Goal: Download file/media

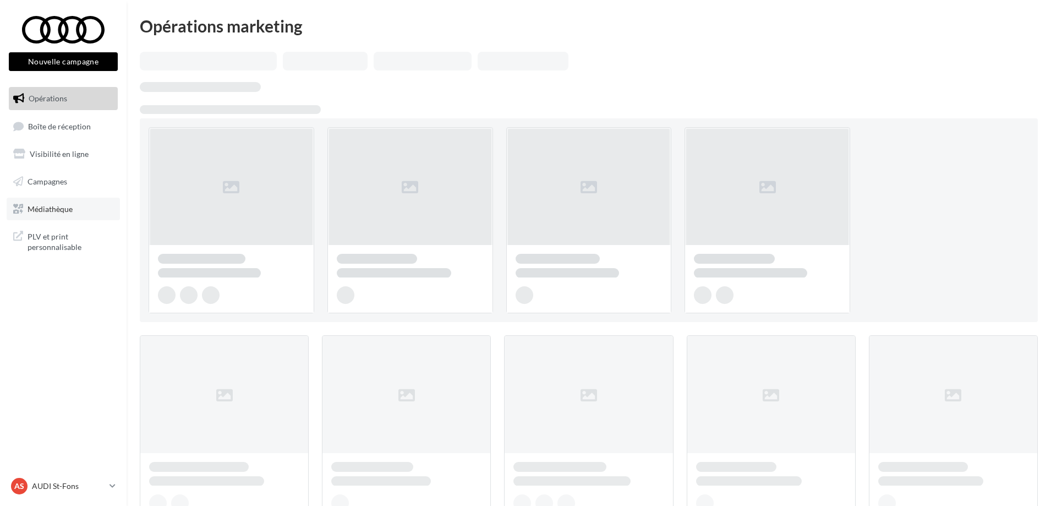
click at [82, 211] on link "Médiathèque" at bounding box center [63, 209] width 113 height 23
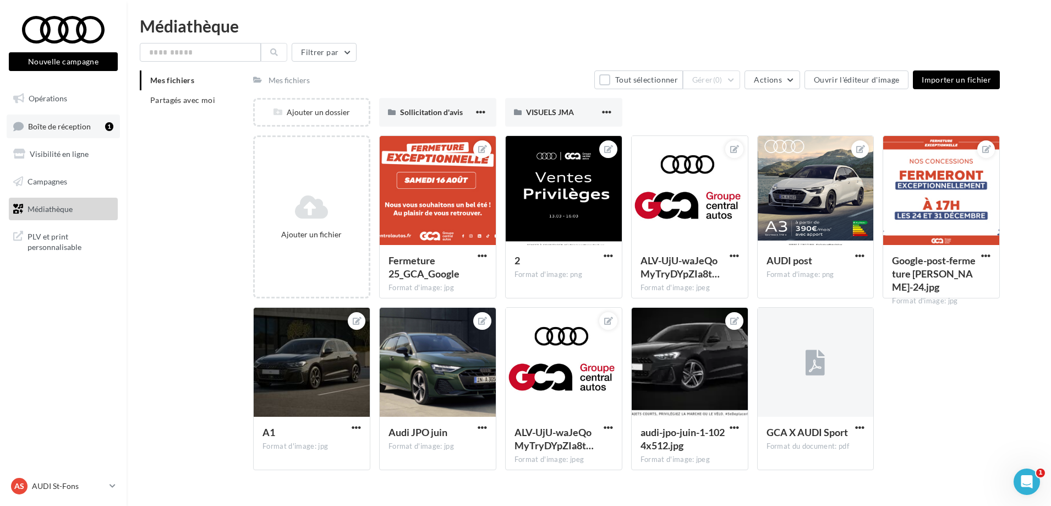
click at [107, 135] on link "Boîte de réception 1" at bounding box center [63, 126] width 113 height 24
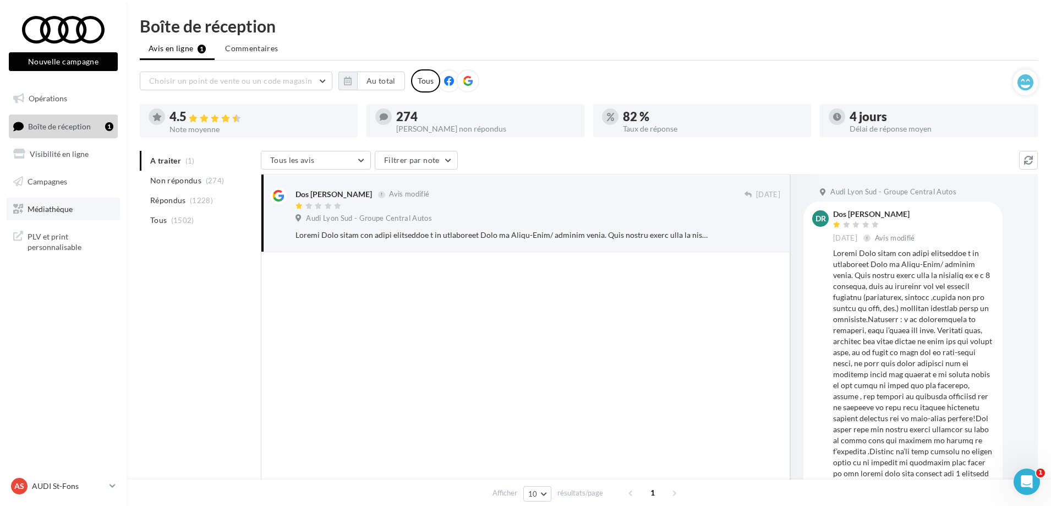
click at [61, 206] on span "Médiathèque" at bounding box center [50, 208] width 45 height 9
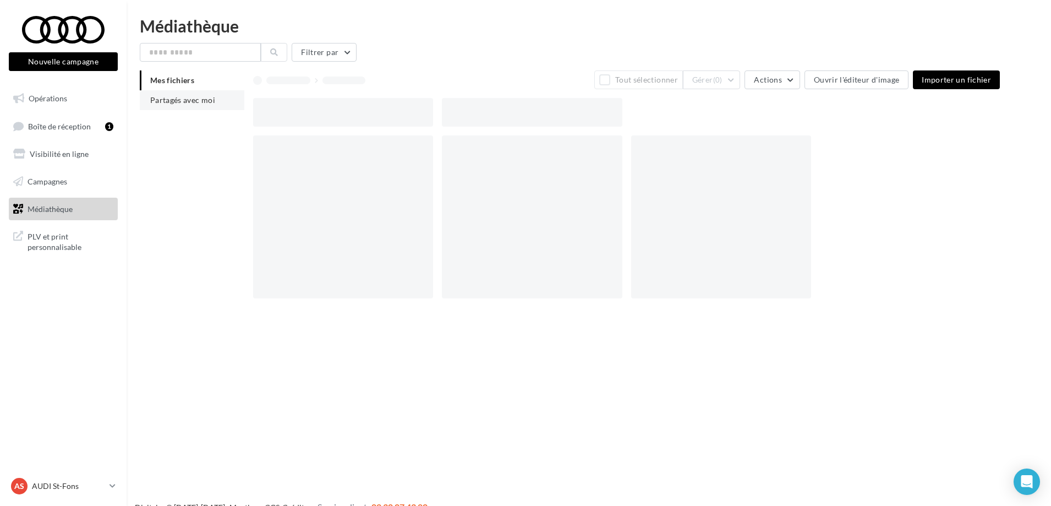
click at [228, 103] on li "Partagés avec moi" at bounding box center [192, 100] width 105 height 20
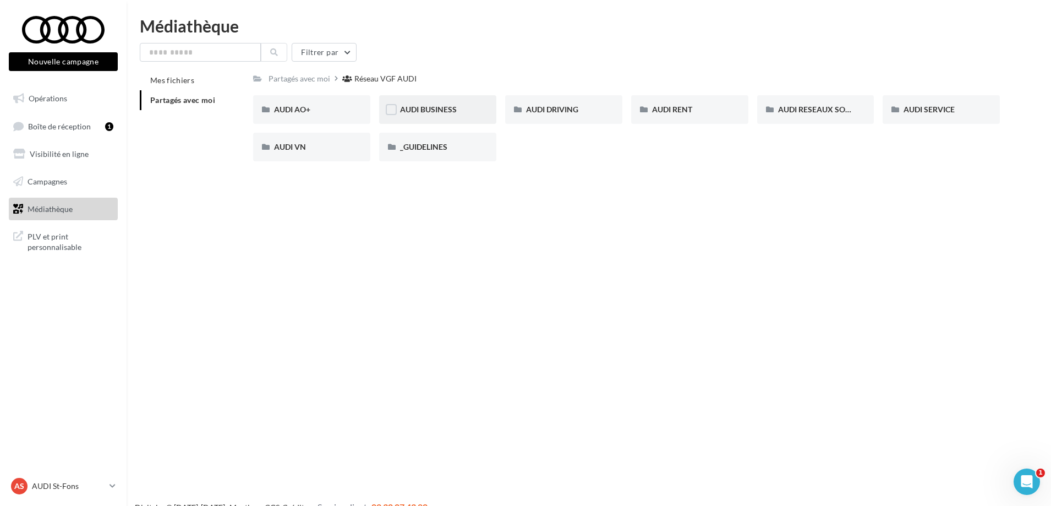
click at [458, 114] on div "AUDI BUSINESS" at bounding box center [437, 109] width 75 height 11
click at [383, 86] on div "Réseau VGF AUDI" at bounding box center [381, 78] width 79 height 16
click at [325, 140] on div "AUDI VN" at bounding box center [311, 147] width 117 height 29
click at [366, 75] on div "Réseau VGF AUDI" at bounding box center [388, 78] width 62 height 11
click at [203, 51] on input "text" at bounding box center [200, 52] width 121 height 19
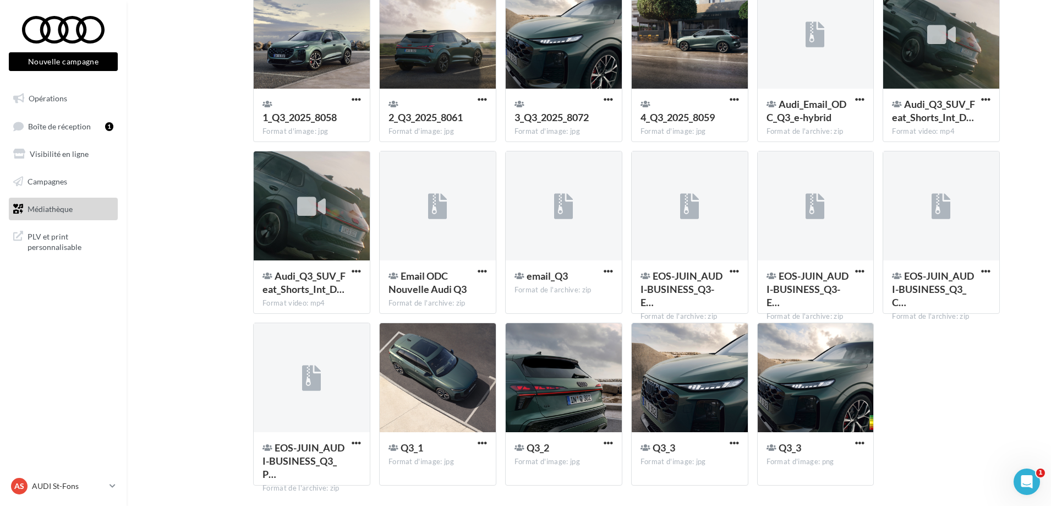
scroll to position [130, 0]
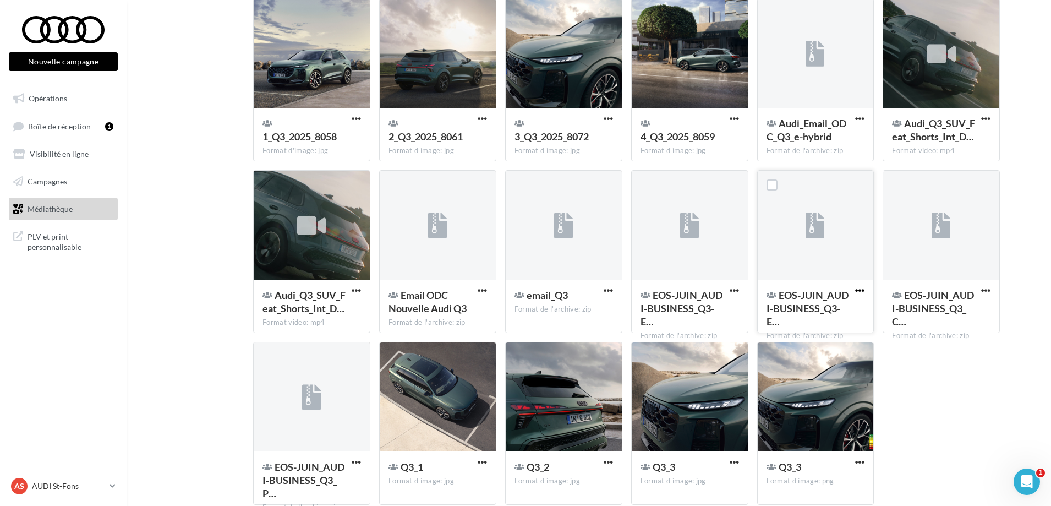
type input "**"
click at [856, 289] on span "button" at bounding box center [859, 290] width 9 height 9
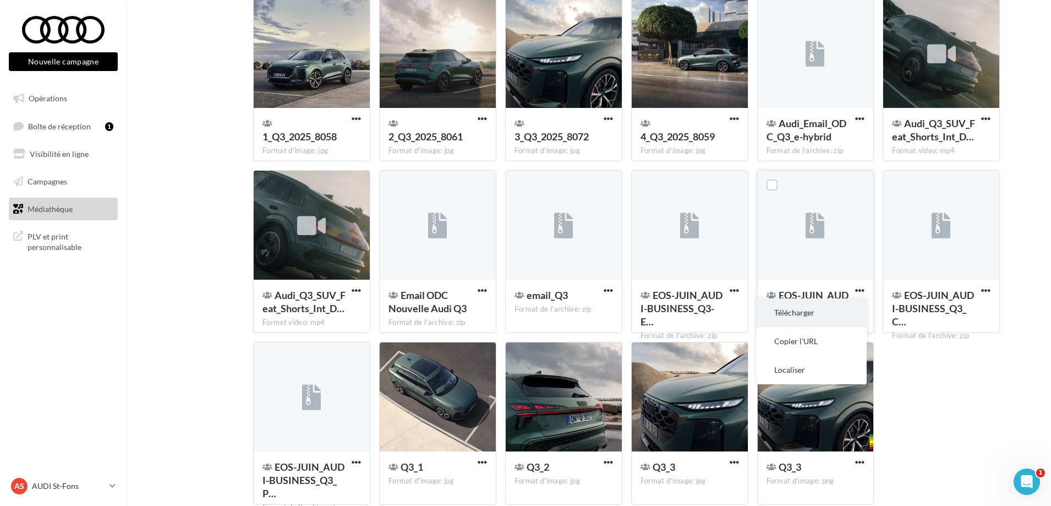
click at [832, 307] on button "Télécharger" at bounding box center [812, 312] width 110 height 29
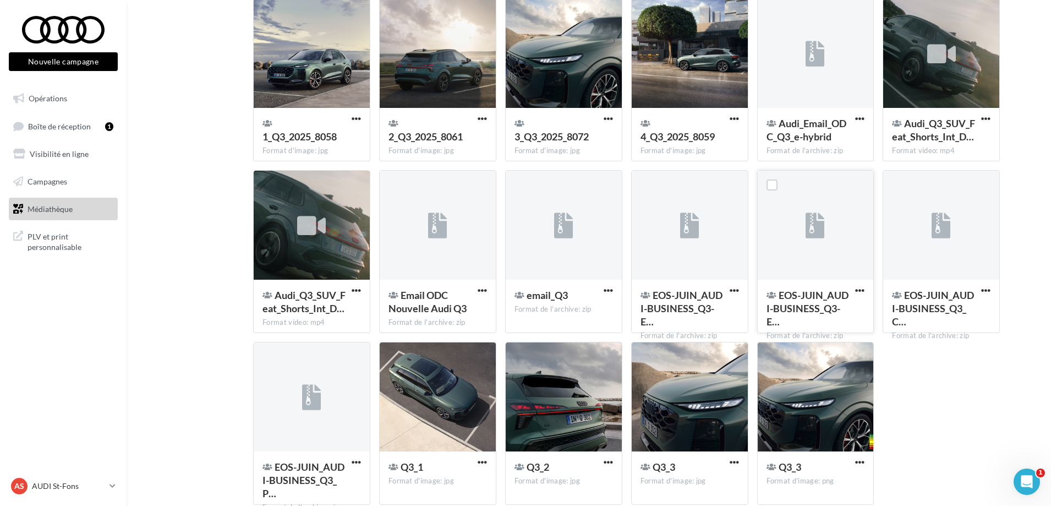
drag, startPoint x: 982, startPoint y: 395, endPoint x: 978, endPoint y: 408, distance: 13.2
click at [981, 397] on div "1_Q3_2025_8058 Format d'image: jpg 1_Q3_2025_8058 2_Q3_2025_8061 Format d'image…" at bounding box center [631, 255] width 756 height 515
click at [985, 291] on span "button" at bounding box center [985, 290] width 9 height 9
click at [955, 308] on button "Télécharger" at bounding box center [938, 312] width 110 height 29
click at [967, 378] on div "1_Q3_2025_8058 Format d'image: jpg 1_Q3_2025_8058 2_Q3_2025_8061 Format d'image…" at bounding box center [631, 255] width 756 height 515
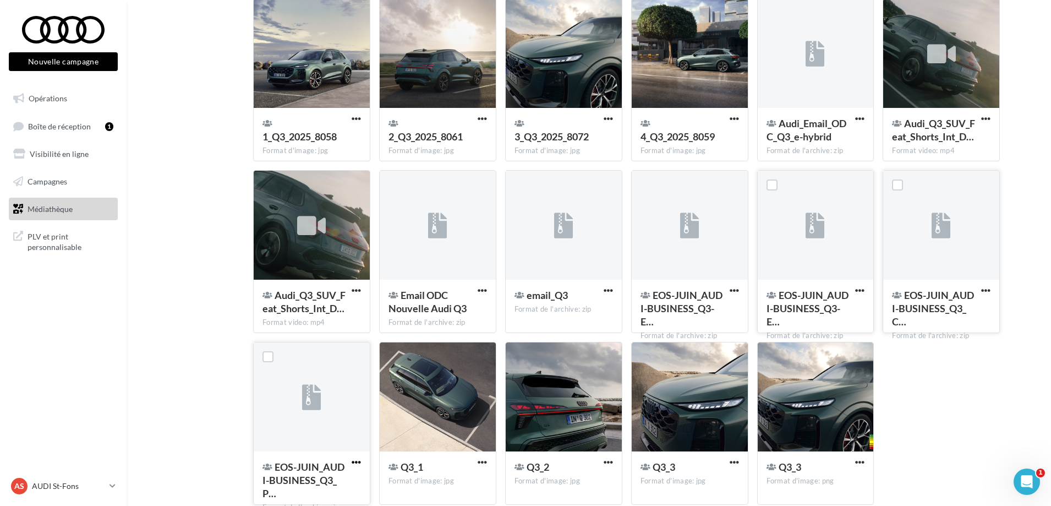
click at [356, 462] on span "button" at bounding box center [356, 461] width 9 height 9
click at [282, 389] on button "Télécharger" at bounding box center [308, 383] width 110 height 29
click at [991, 426] on div "1_Q3_2025_8058 Format d'image: jpg 1_Q3_2025_8058 2_Q3_2025_8061 Format d'image…" at bounding box center [631, 255] width 756 height 515
click at [482, 288] on span "button" at bounding box center [482, 290] width 9 height 9
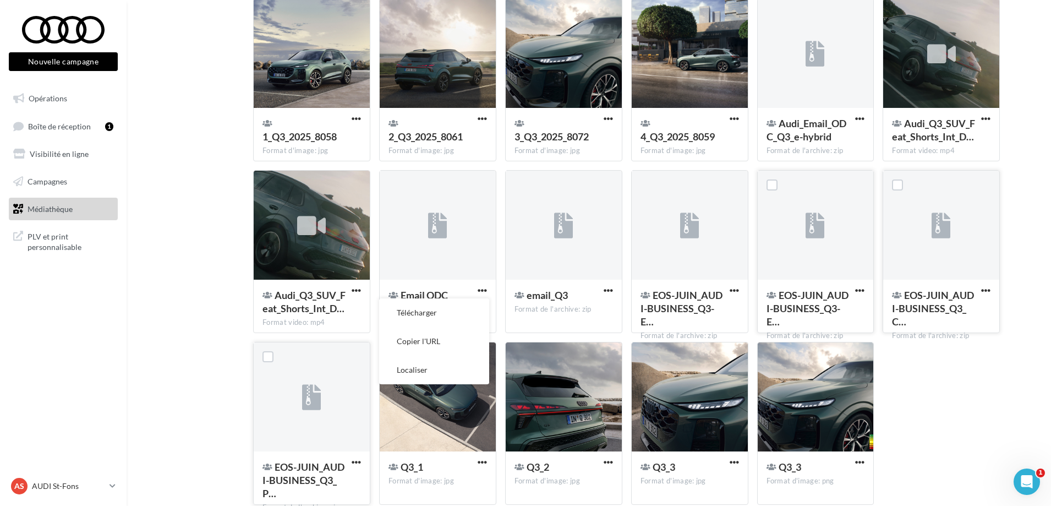
click at [193, 303] on div "Mes fichiers Partagés avec moi Résultat de la recherche: "Q3" EOS Q3 - ALBUM PH…" at bounding box center [593, 226] width 907 height 573
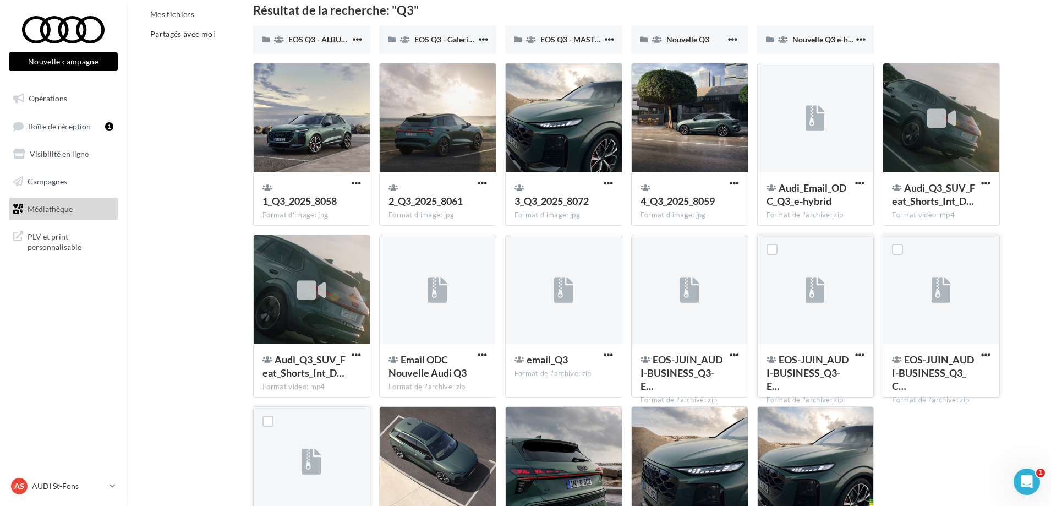
scroll to position [0, 0]
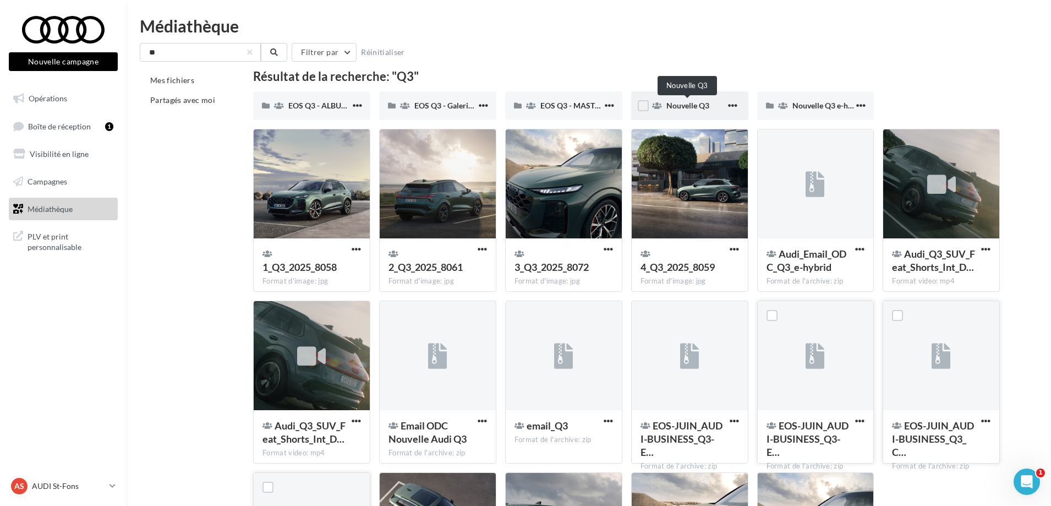
click at [682, 107] on span "Nouvelle Q3" at bounding box center [687, 105] width 43 height 9
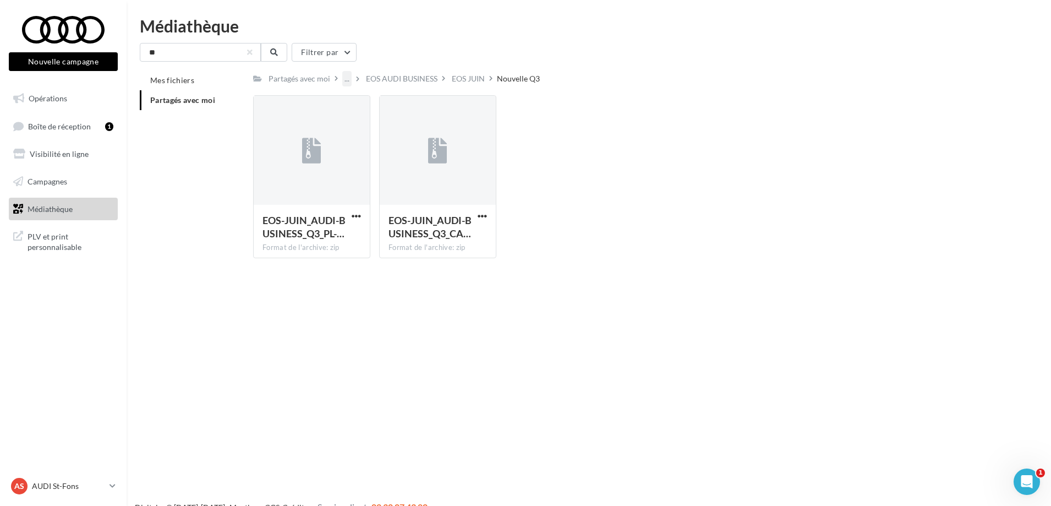
click at [345, 74] on div "..." at bounding box center [346, 78] width 9 height 15
click at [367, 124] on button "AUDI BUSINESS" at bounding box center [425, 134] width 164 height 29
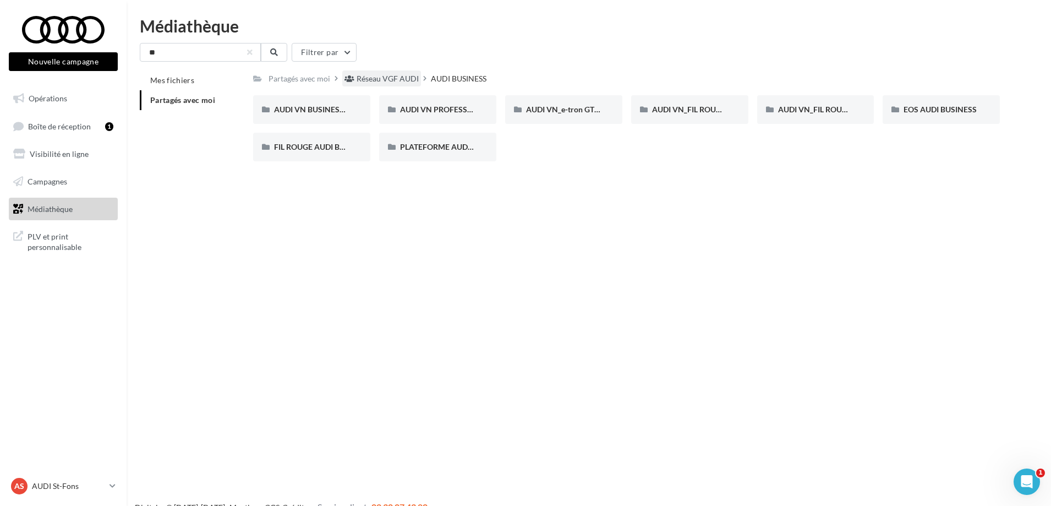
click at [390, 80] on div "Réseau VGF AUDI" at bounding box center [388, 78] width 62 height 11
click at [313, 143] on div "AUDI VN" at bounding box center [311, 146] width 75 height 11
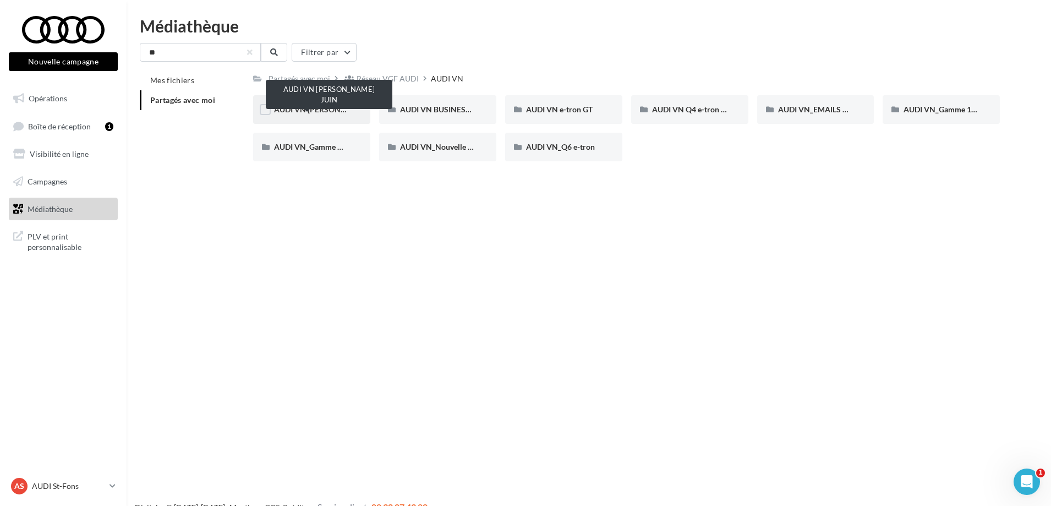
click at [329, 106] on span "AUDI VN BEV JUIN" at bounding box center [331, 109] width 114 height 9
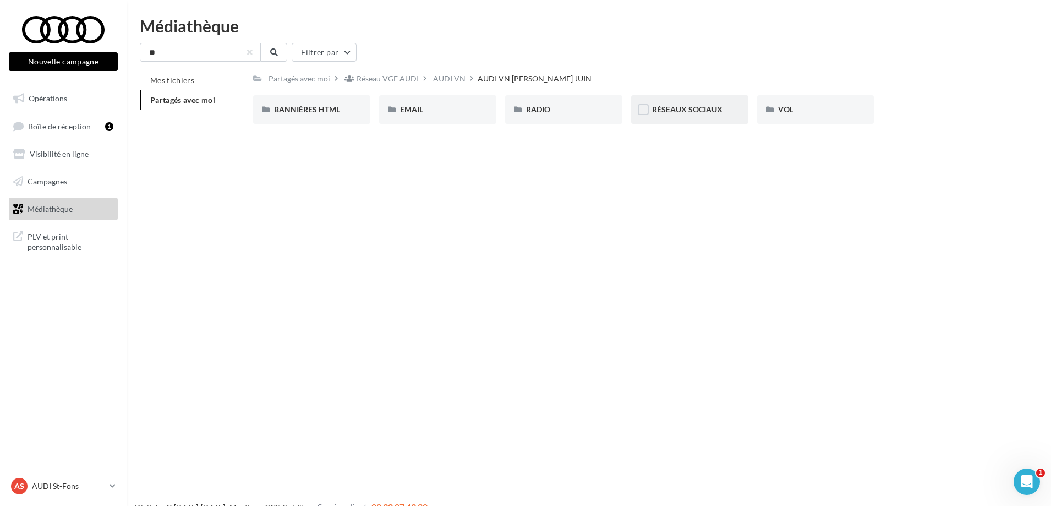
click at [711, 115] on div "RÉSEAUX SOCIAUX" at bounding box center [689, 109] width 75 height 11
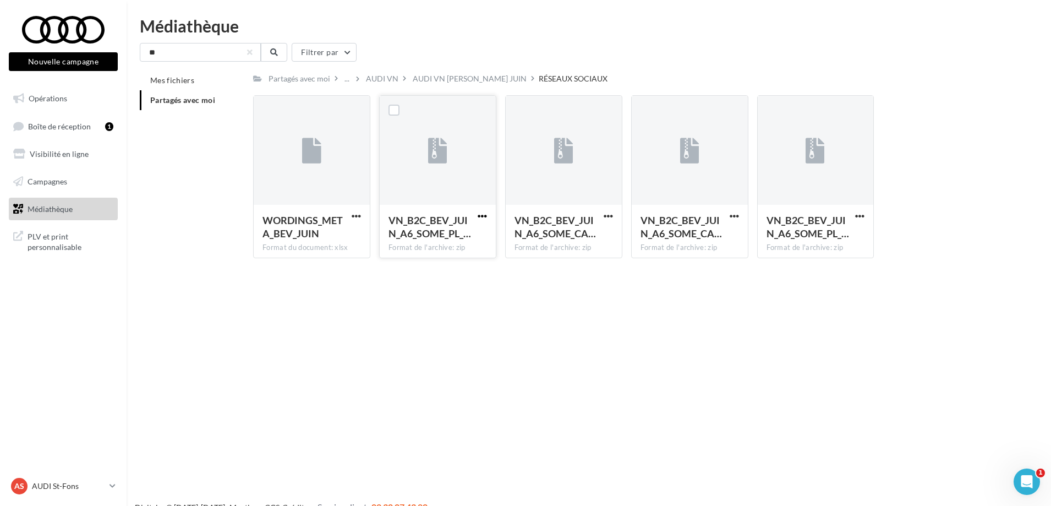
click at [485, 213] on span "button" at bounding box center [482, 215] width 9 height 9
click at [452, 234] on button "Télécharger" at bounding box center [434, 237] width 110 height 29
click at [165, 227] on div "Mes fichiers Partagés avec moi Partagés avec moi ... AUDI VN AUDI VN BEV JUIN R…" at bounding box center [593, 168] width 907 height 196
click at [377, 74] on div "AUDI VN" at bounding box center [382, 78] width 32 height 11
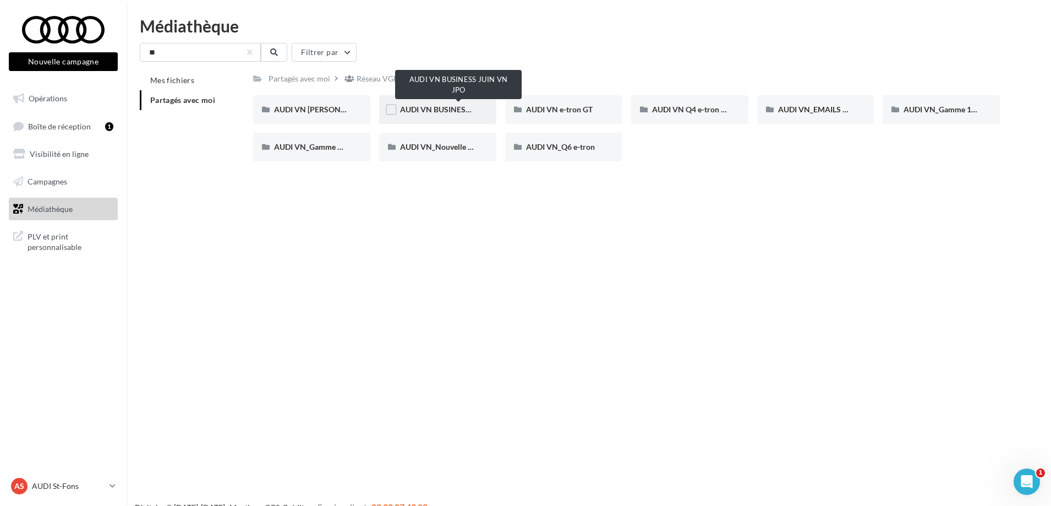
click at [467, 109] on span "AUDI VN BUSINESS JUIN VN JPO" at bounding box center [459, 109] width 118 height 9
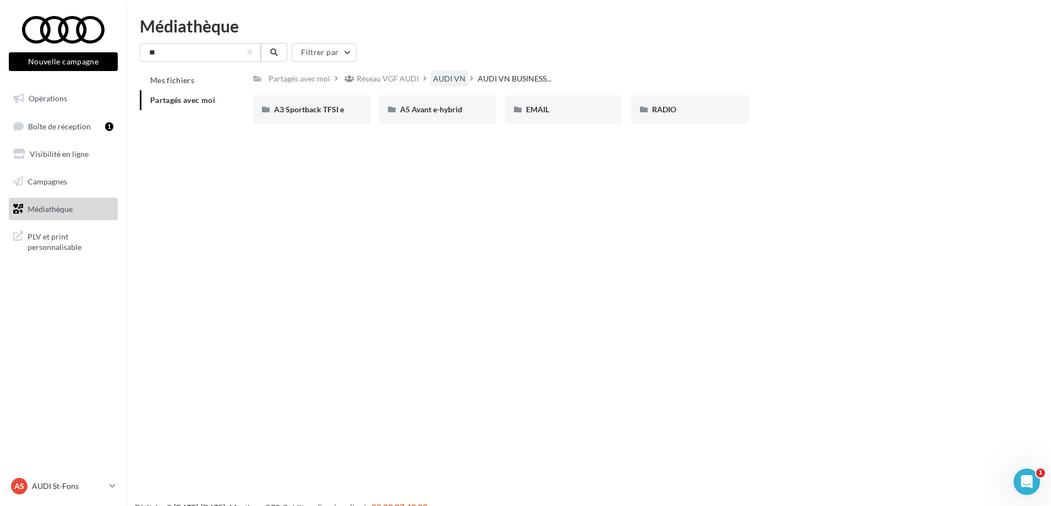
click at [449, 74] on div "AUDI VN" at bounding box center [449, 78] width 32 height 11
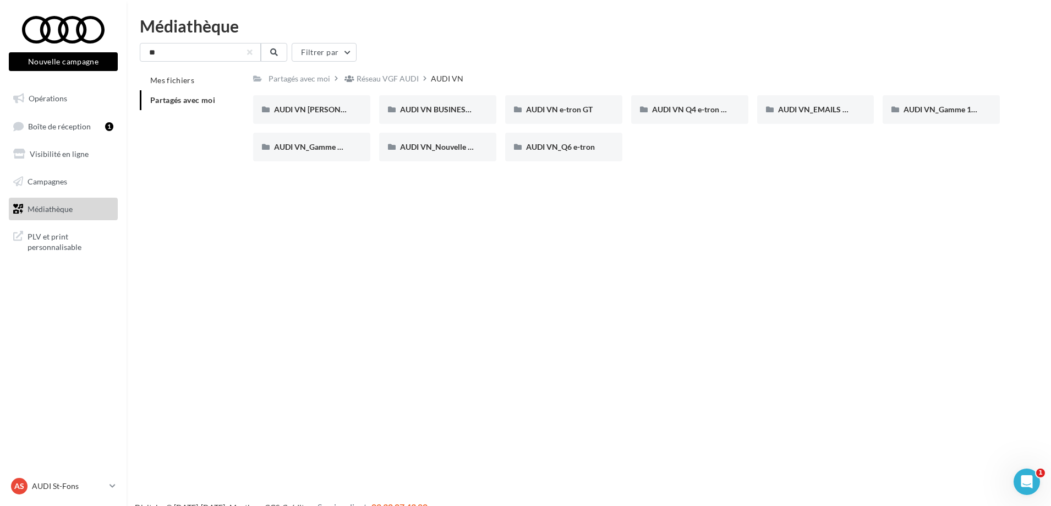
click at [402, 72] on div "Réseau VGF AUDI" at bounding box center [381, 78] width 79 height 16
click at [453, 104] on div "AUDI BUSINESS" at bounding box center [437, 109] width 75 height 11
click at [285, 47] on button at bounding box center [274, 52] width 26 height 19
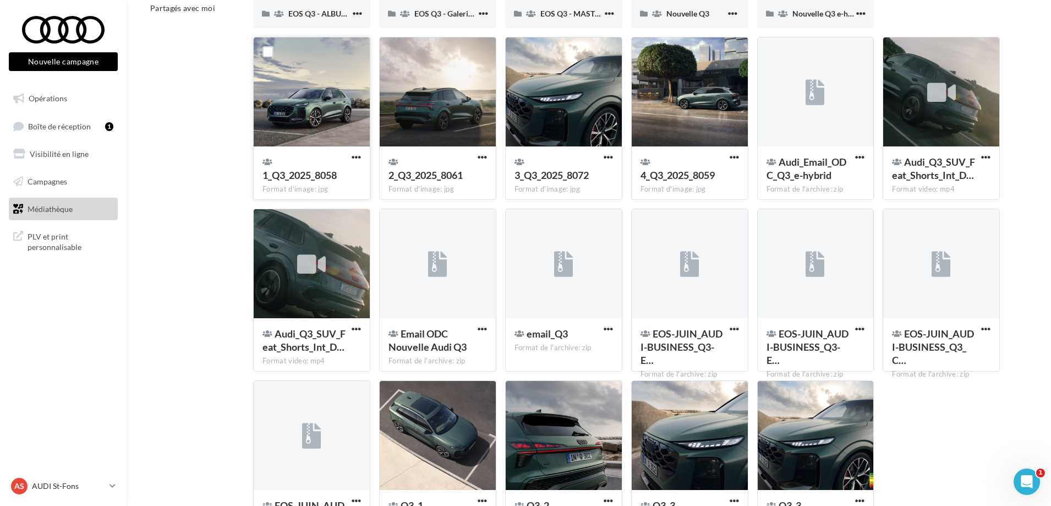
scroll to position [73, 0]
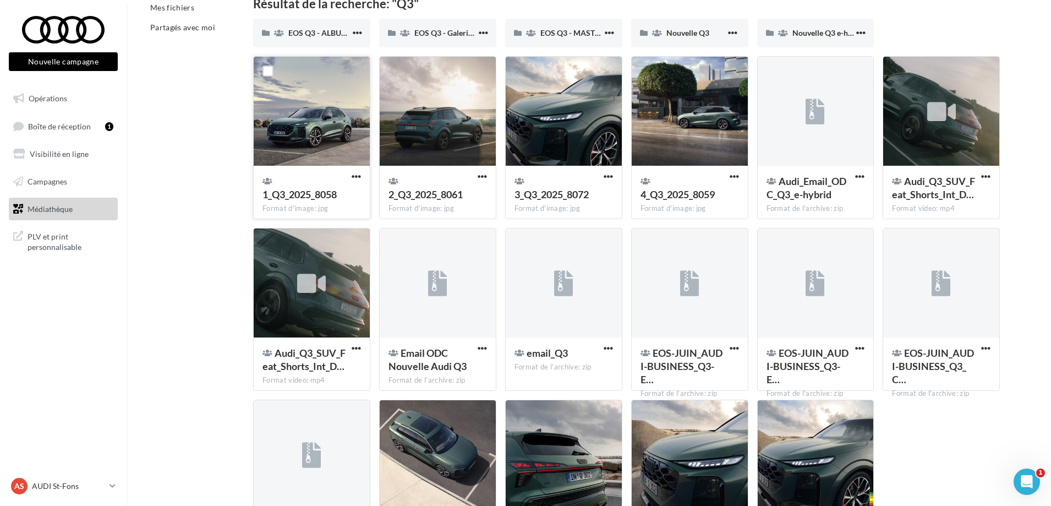
click at [357, 171] on div "1_Q3_2025_8058 Format d'image: jpg" at bounding box center [312, 192] width 116 height 52
click at [323, 142] on div at bounding box center [312, 112] width 116 height 110
click at [352, 172] on span "button" at bounding box center [356, 176] width 9 height 9
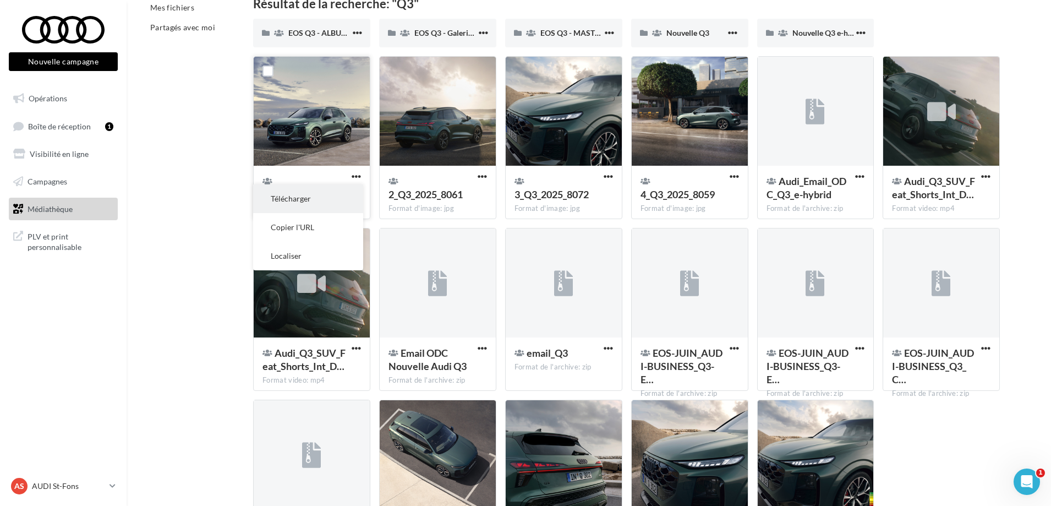
click at [330, 192] on button "Télécharger" at bounding box center [308, 198] width 110 height 29
